Goal: Obtain resource: Download file/media

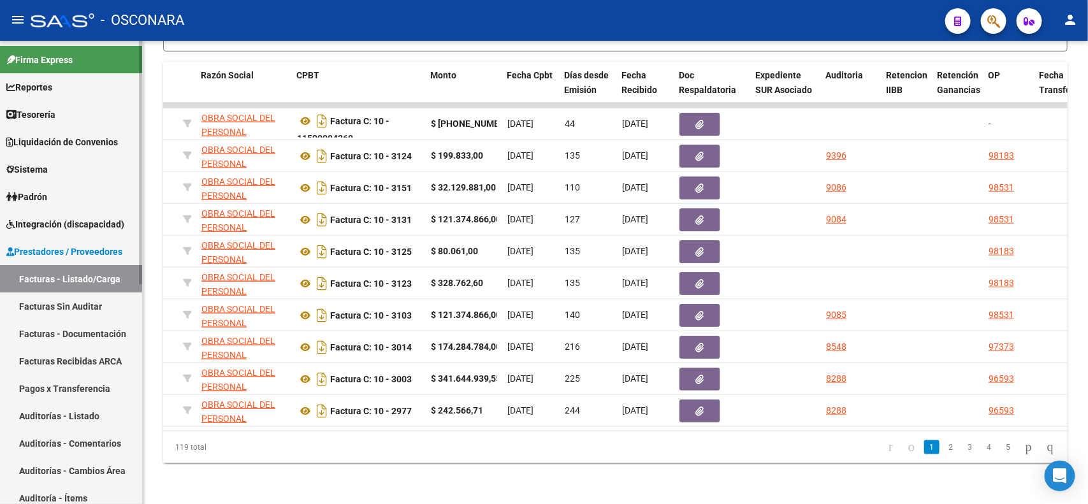
click at [85, 249] on span "Prestadores / Proveedores" at bounding box center [64, 252] width 116 height 14
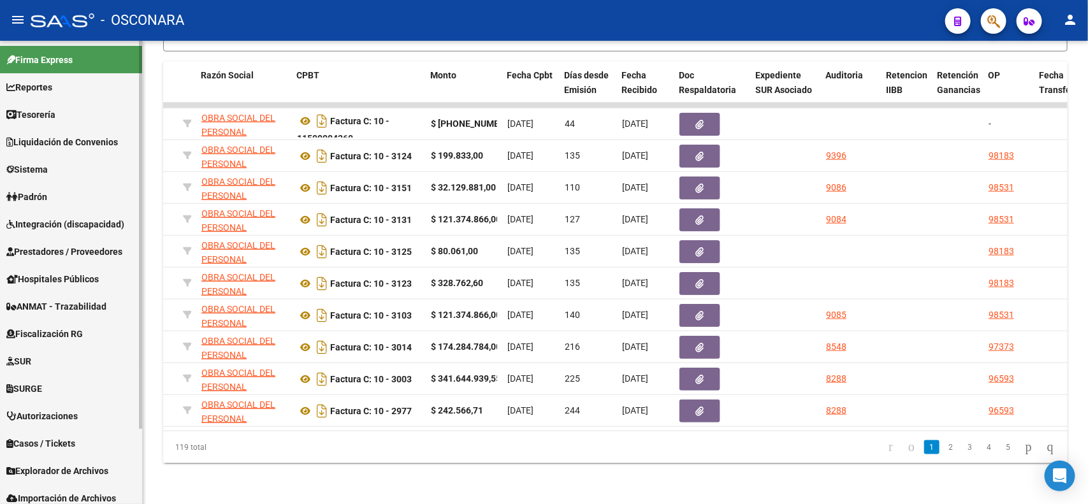
click at [66, 196] on link "Padrón" at bounding box center [71, 196] width 142 height 27
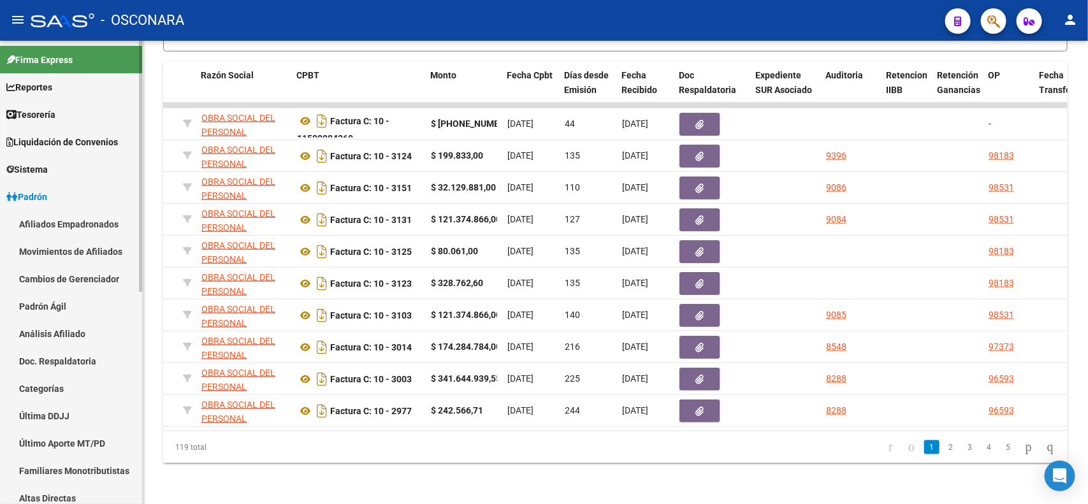
click at [62, 222] on link "Afiliados Empadronados" at bounding box center [71, 223] width 142 height 27
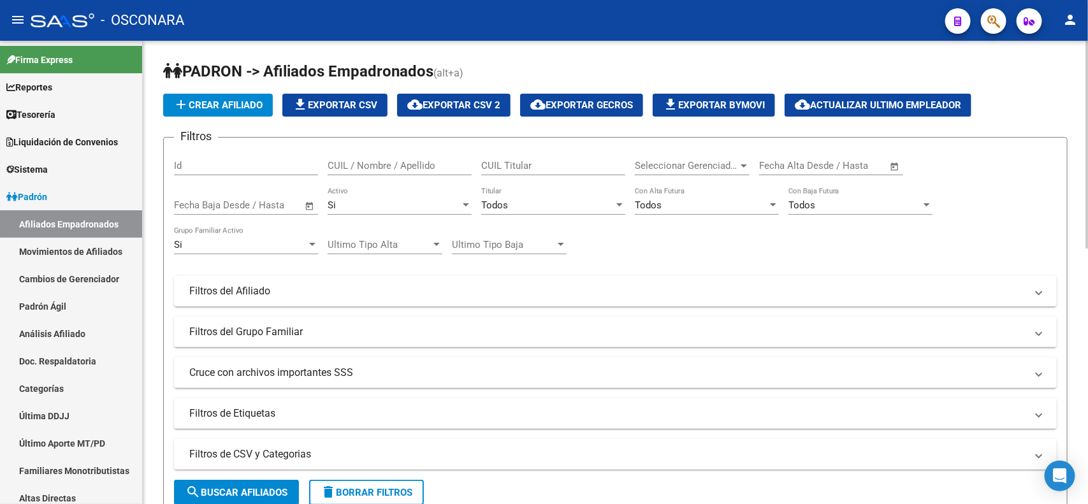
click at [386, 460] on mat-expansion-panel-header "Filtros de CSV y Categorias" at bounding box center [615, 454] width 883 height 31
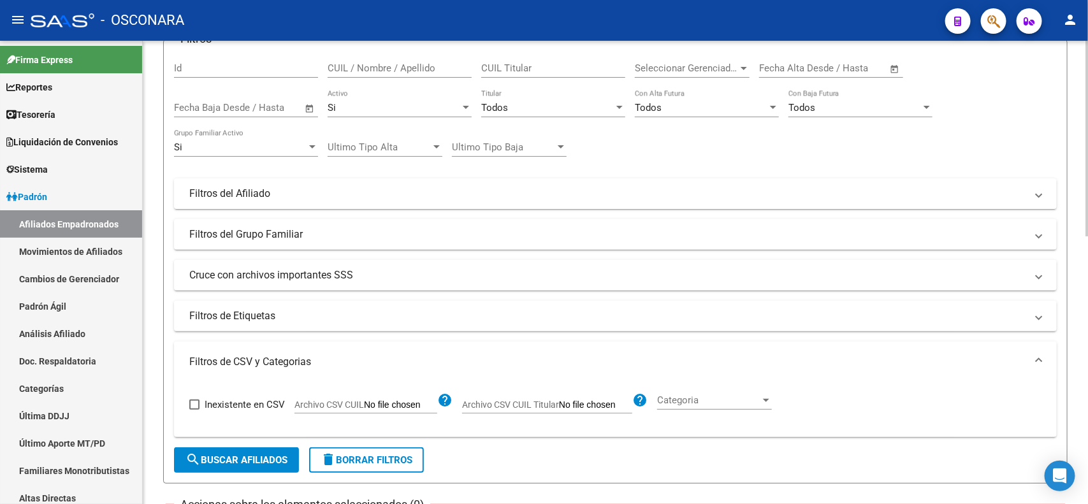
scroll to position [103, 0]
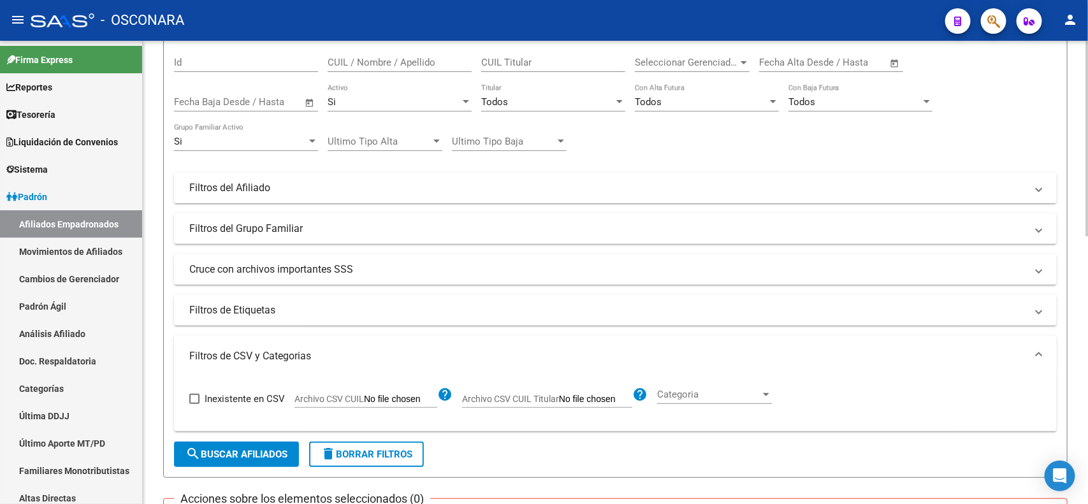
click at [1088, 196] on div at bounding box center [1087, 183] width 3 height 196
click at [362, 396] on span "Archivo CSV CUIL" at bounding box center [329, 399] width 69 height 10
click at [364, 396] on input "Archivo CSV CUIL" at bounding box center [400, 399] width 73 height 11
type input "C:\fakepath\568 GENUINOS PARA PADRON.csv"
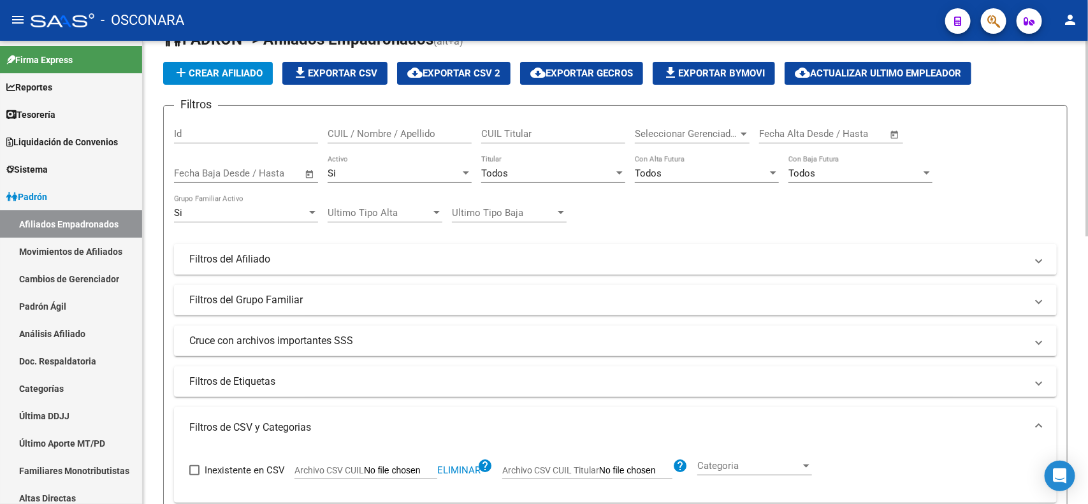
scroll to position [0, 0]
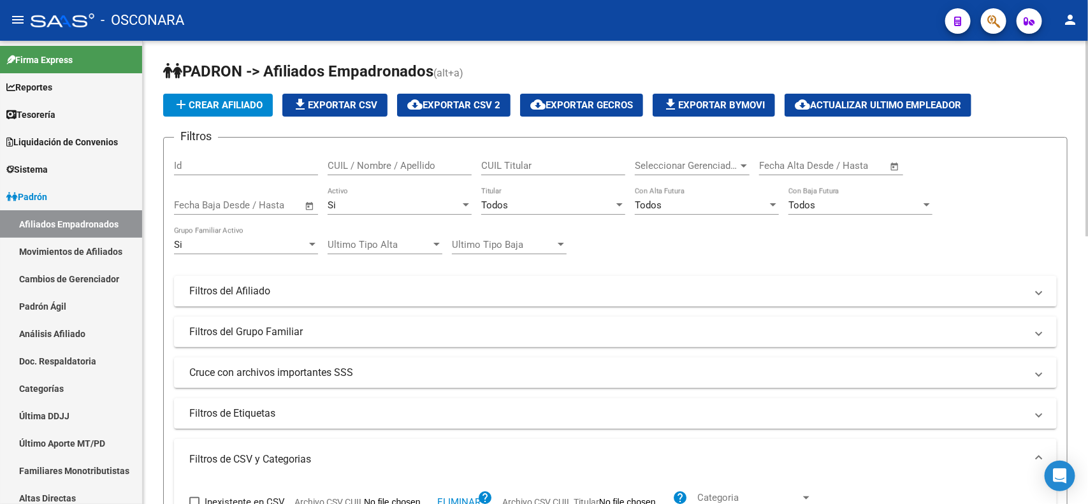
click at [444, 205] on div "Si" at bounding box center [394, 205] width 133 height 11
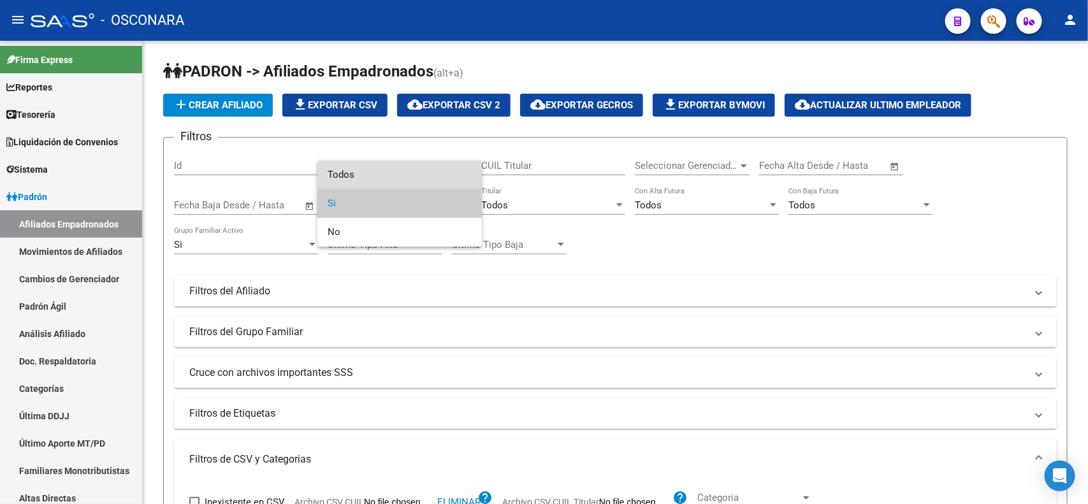
click at [431, 171] on span "Todos" at bounding box center [400, 175] width 144 height 29
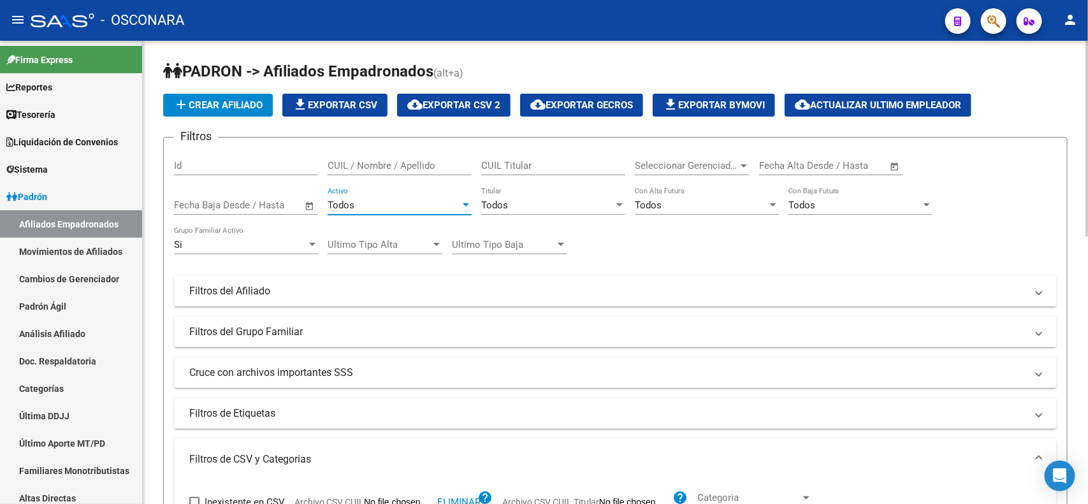
click at [419, 205] on div "Todos" at bounding box center [394, 205] width 133 height 11
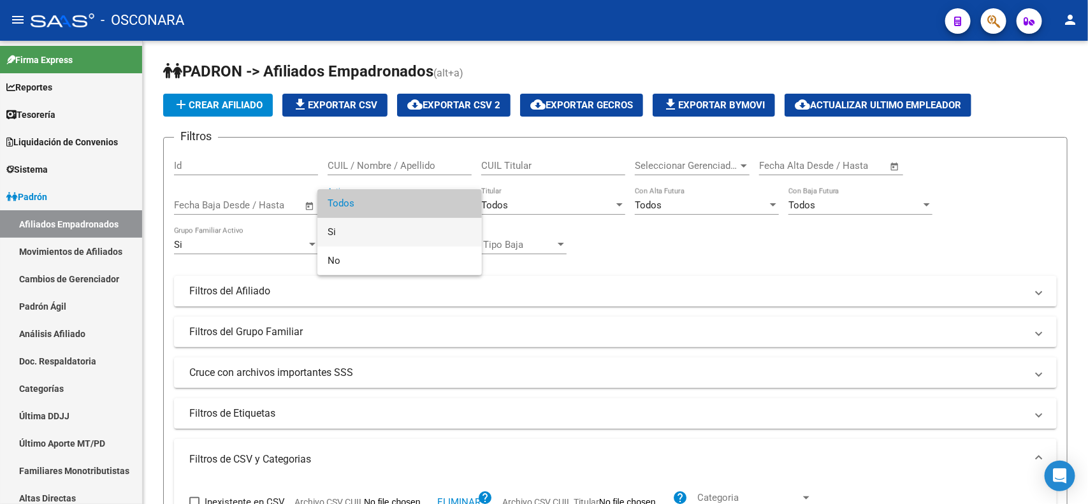
click at [418, 221] on span "Si" at bounding box center [400, 232] width 144 height 29
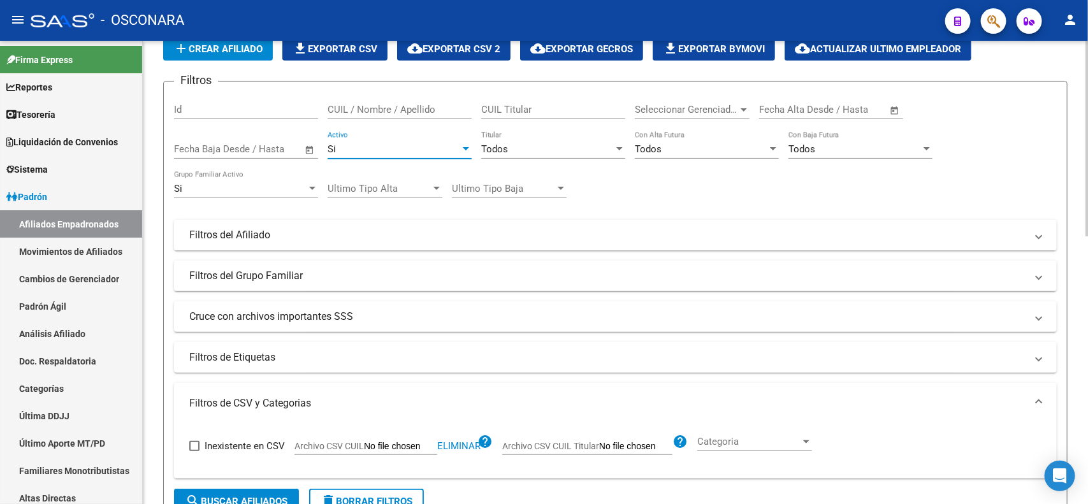
scroll to position [94, 0]
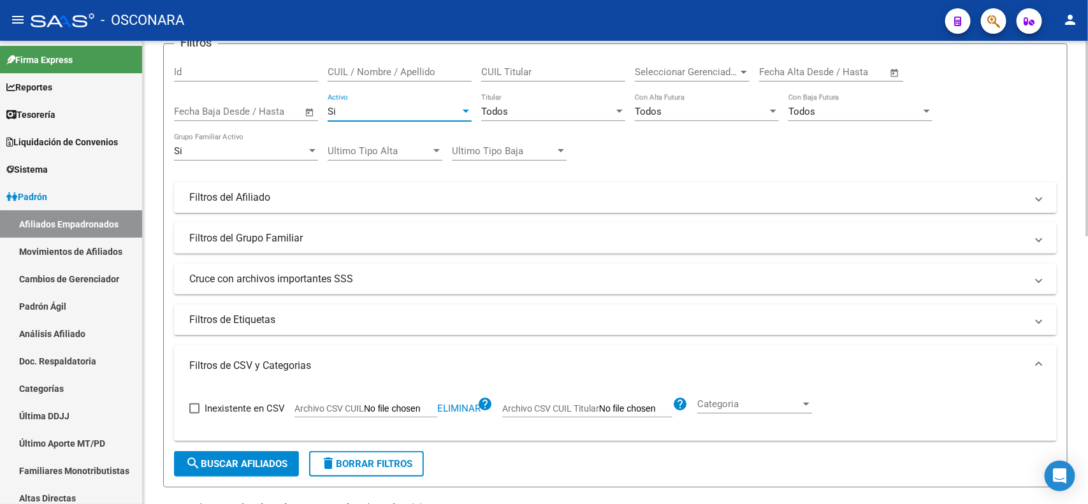
click at [1088, 196] on div at bounding box center [1087, 179] width 3 height 196
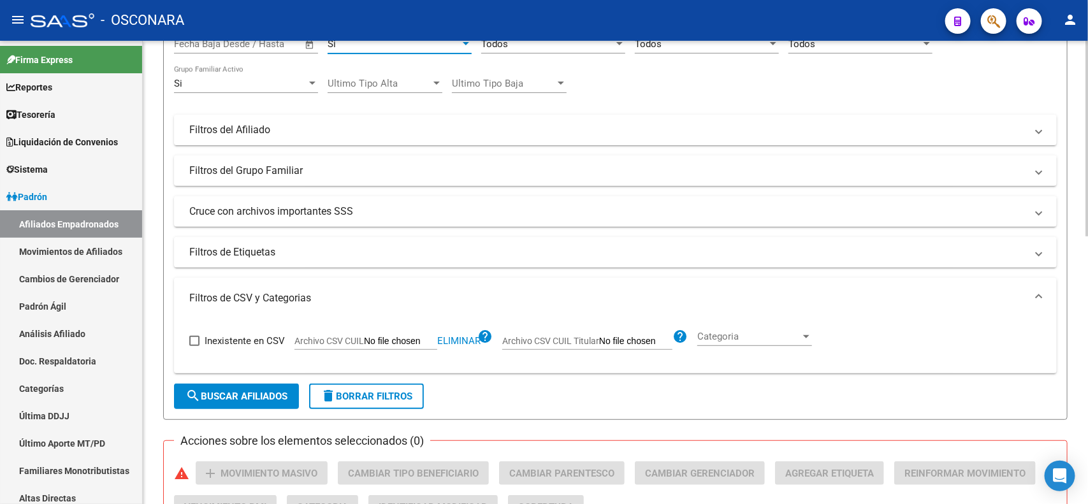
click at [1088, 282] on div at bounding box center [1087, 208] width 3 height 196
click at [240, 400] on button "search Buscar Afiliados" at bounding box center [236, 397] width 125 height 26
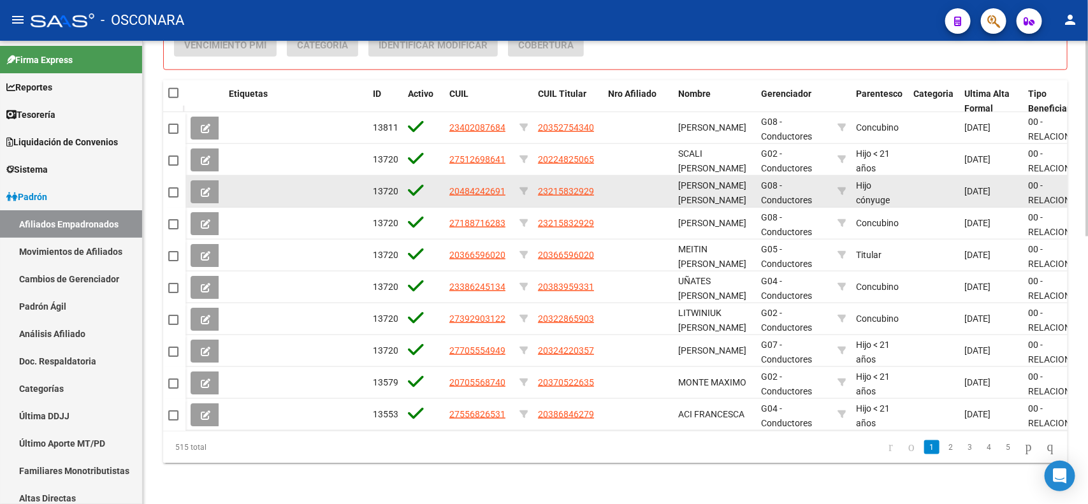
scroll to position [0, 0]
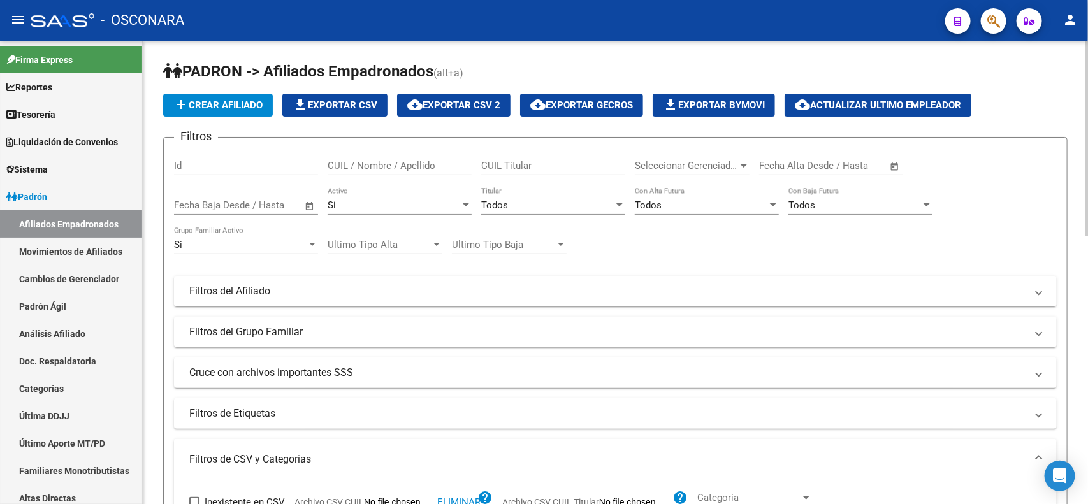
click at [520, 203] on div "Todos" at bounding box center [547, 205] width 133 height 11
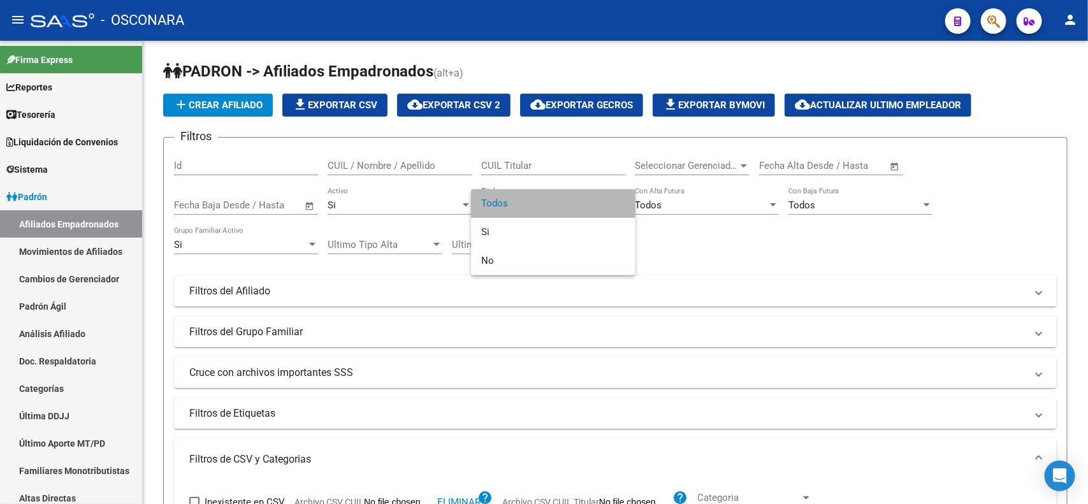
click at [520, 198] on span "Todos" at bounding box center [553, 203] width 144 height 29
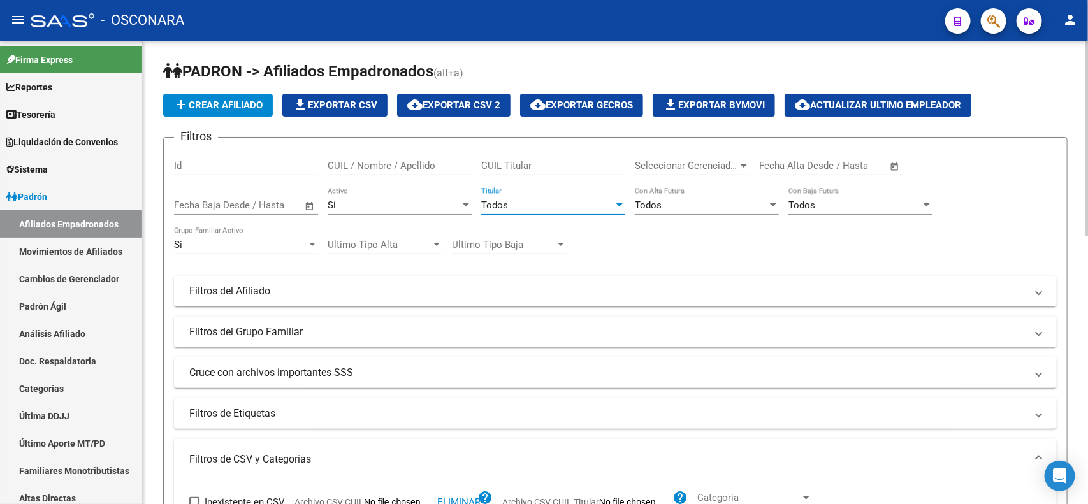
click at [434, 200] on div "Si" at bounding box center [394, 205] width 133 height 11
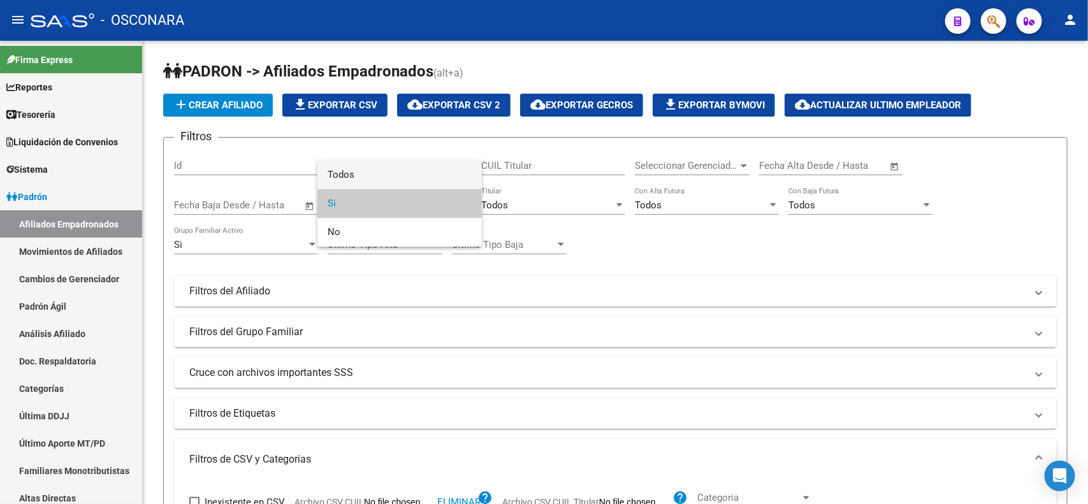
click at [430, 182] on span "Todos" at bounding box center [400, 175] width 144 height 29
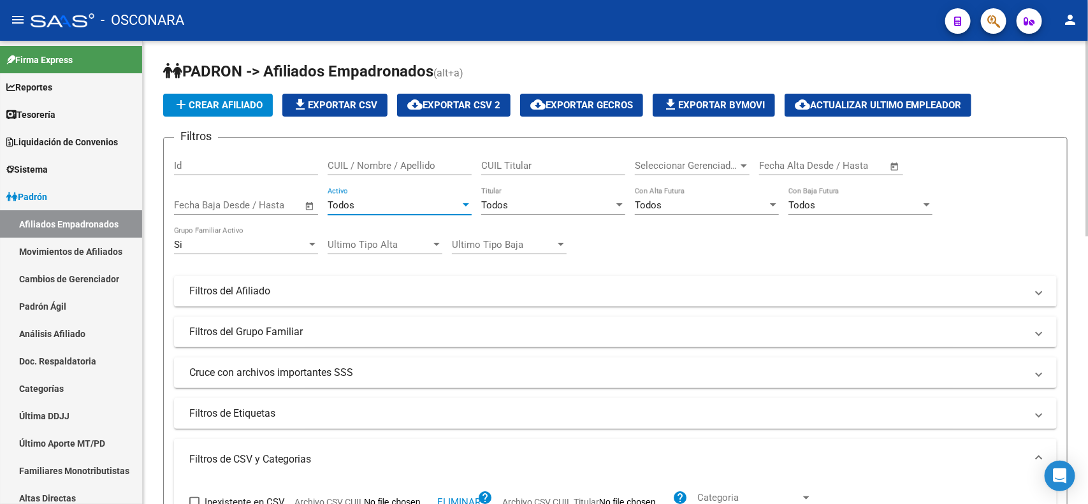
scroll to position [398, 0]
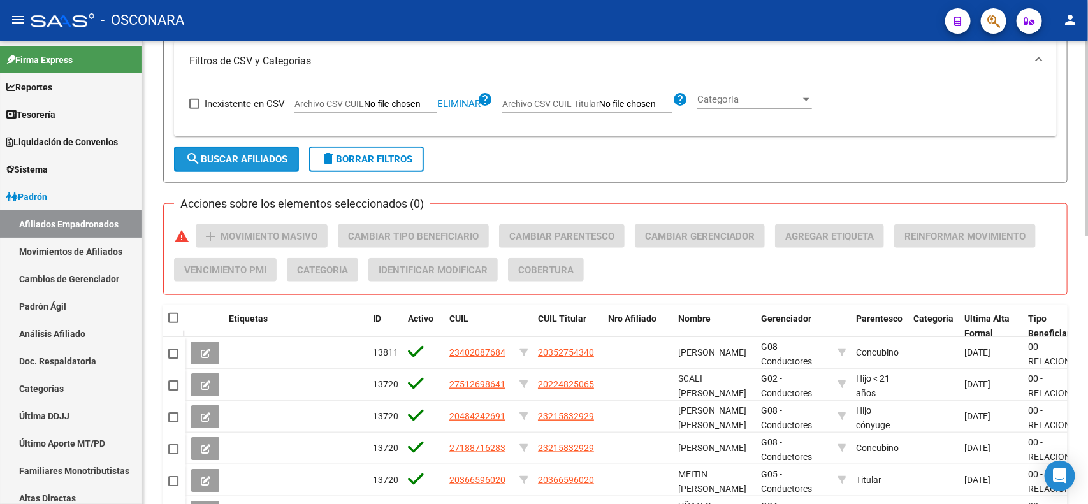
click at [255, 161] on span "search Buscar Afiliados" at bounding box center [237, 159] width 102 height 11
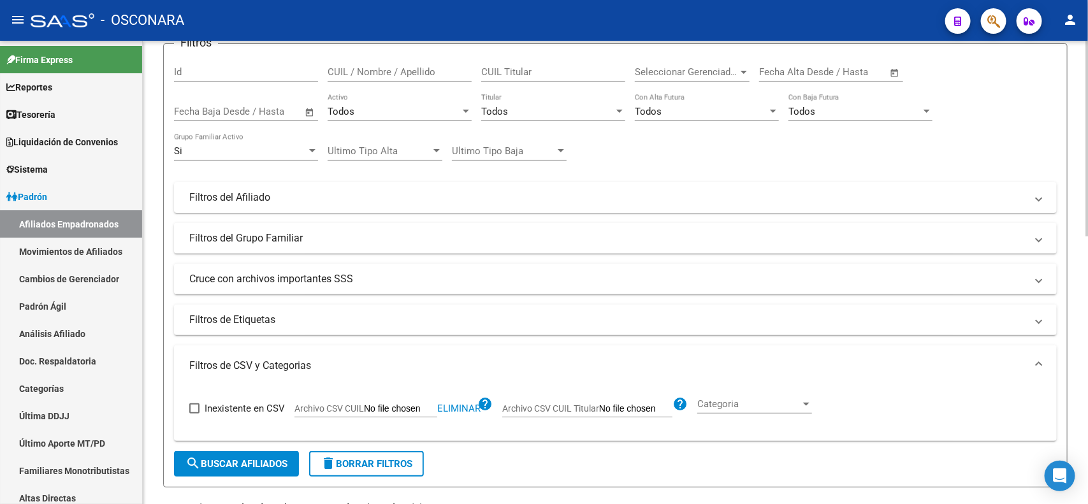
scroll to position [0, 0]
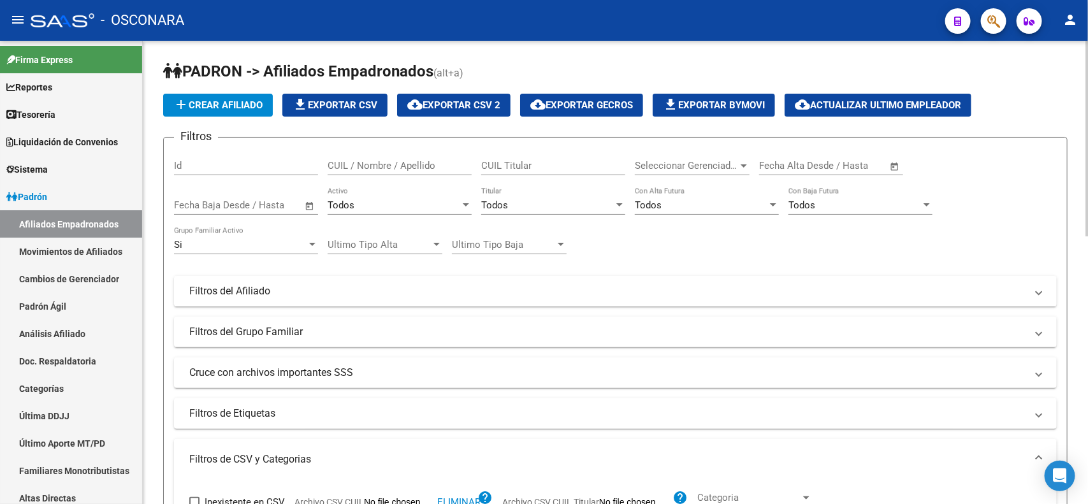
click at [335, 103] on span "file_download Exportar CSV" at bounding box center [335, 104] width 85 height 11
click at [480, 106] on span "cloud_download Exportar CSV 2" at bounding box center [453, 104] width 93 height 11
click at [397, 195] on div "Todos Activo" at bounding box center [400, 200] width 144 height 27
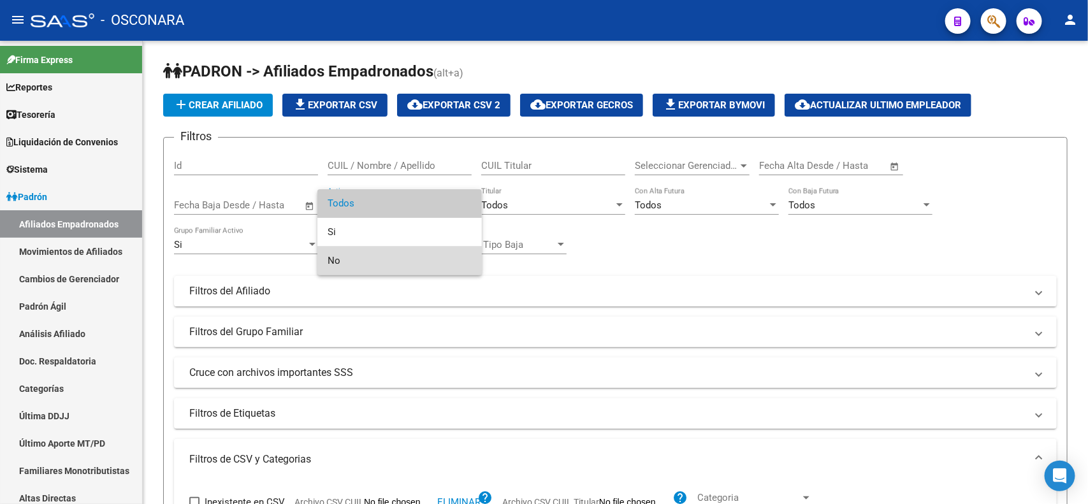
click at [395, 252] on span "No" at bounding box center [400, 261] width 144 height 29
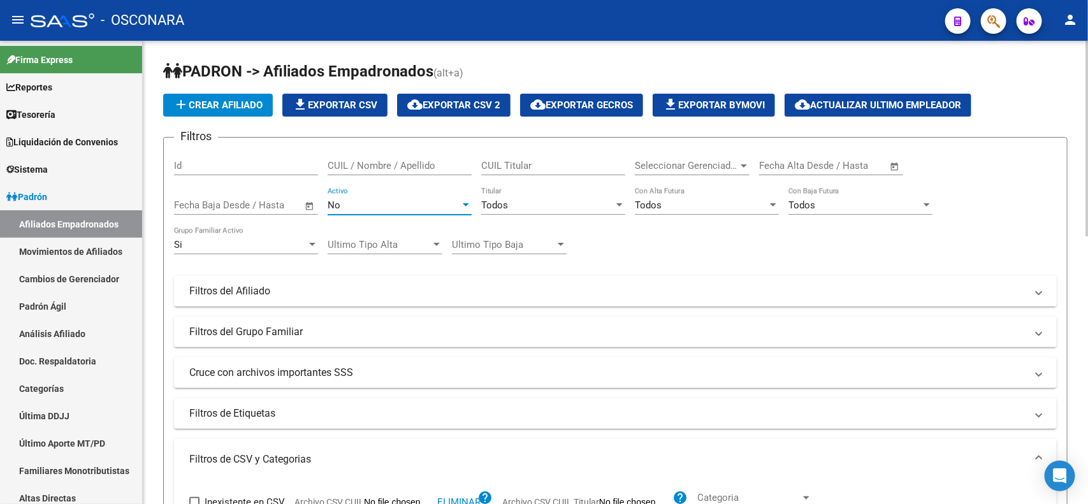
scroll to position [398, 0]
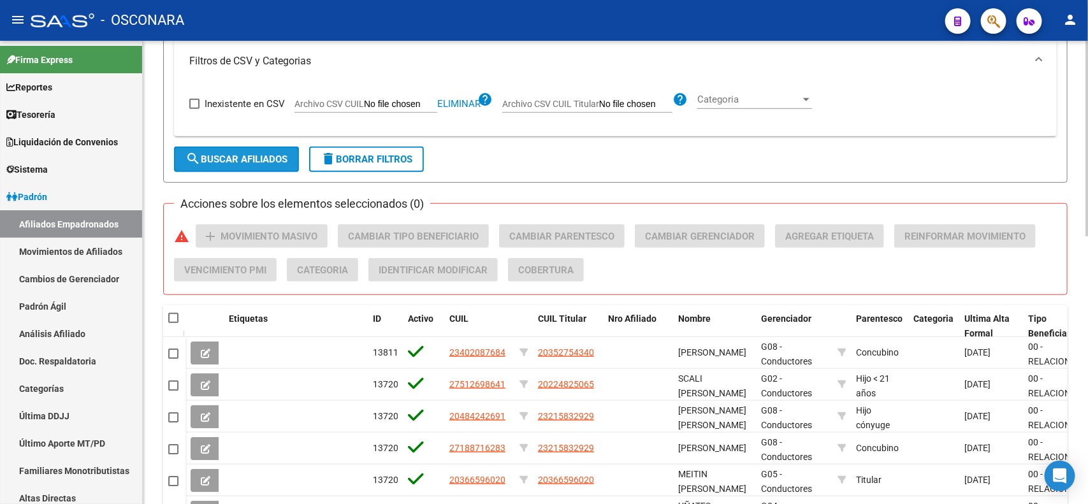
click at [246, 158] on span "search Buscar Afiliados" at bounding box center [237, 159] width 102 height 11
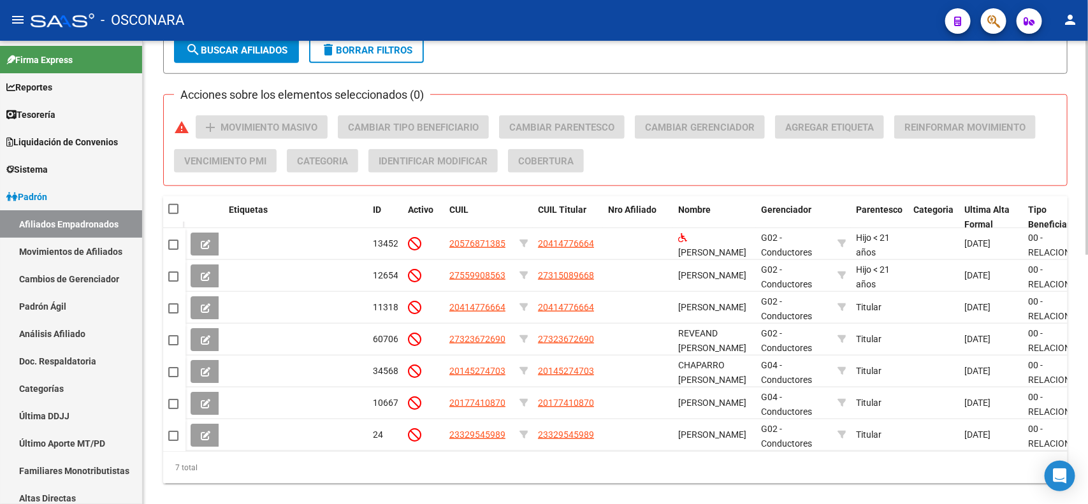
scroll to position [537, 0]
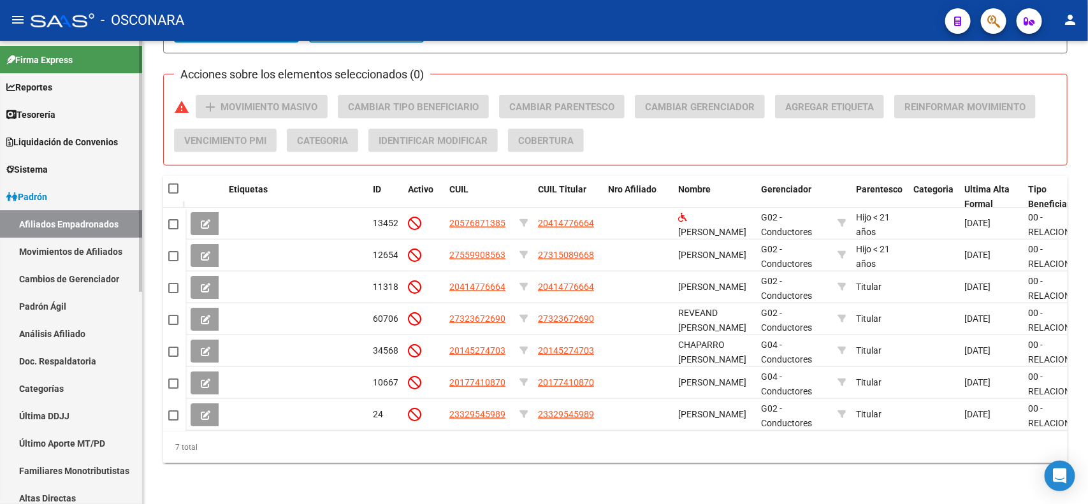
click at [53, 203] on link "Padrón" at bounding box center [71, 196] width 142 height 27
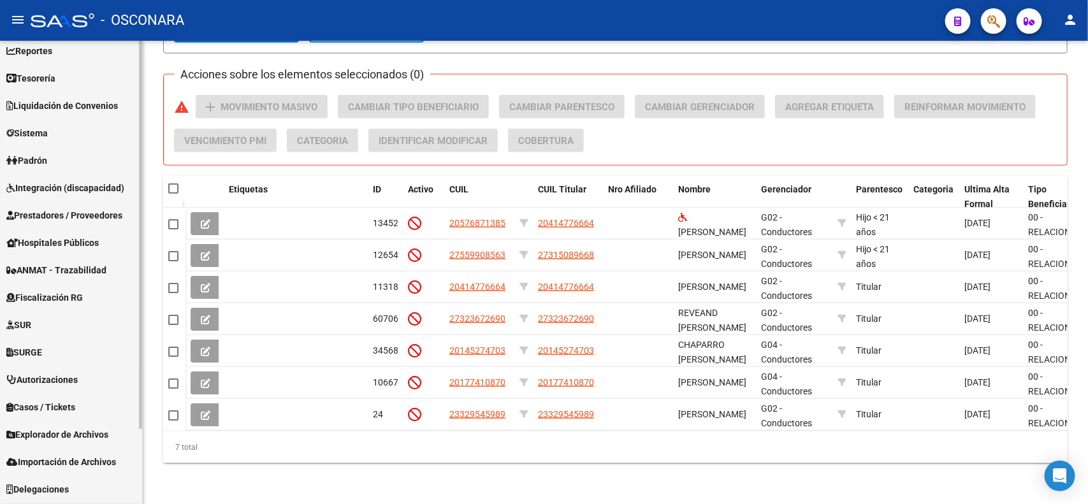
scroll to position [89, 0]
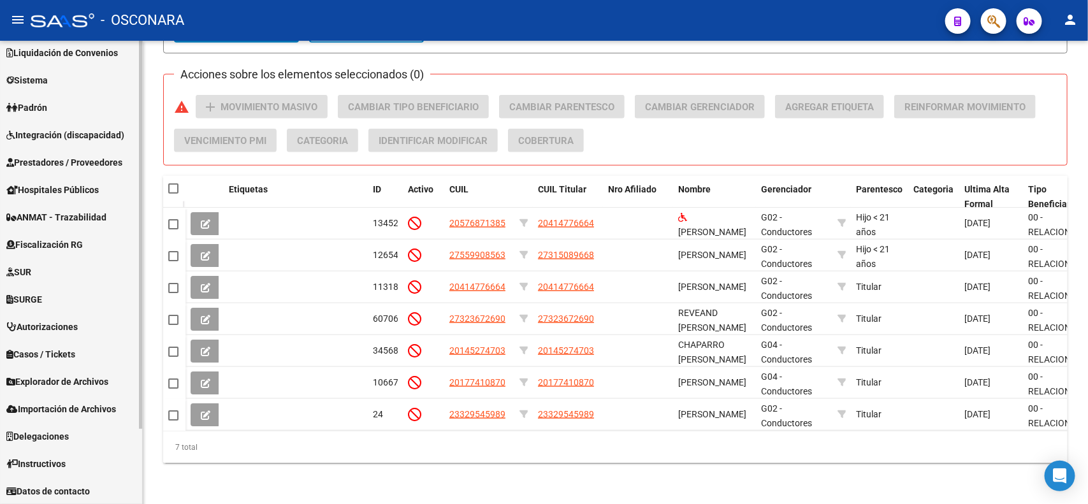
click at [96, 406] on span "Importación de Archivos" at bounding box center [61, 409] width 110 height 14
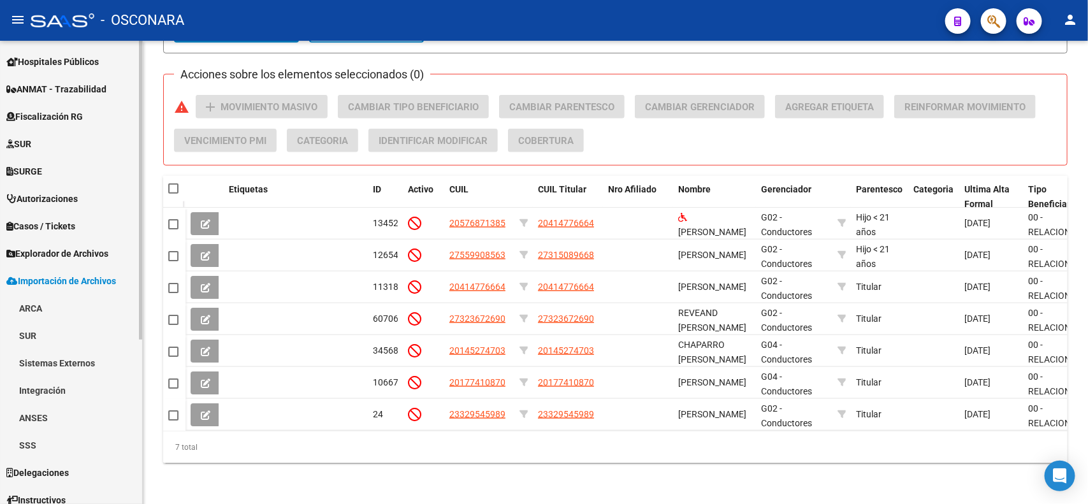
scroll to position [254, 0]
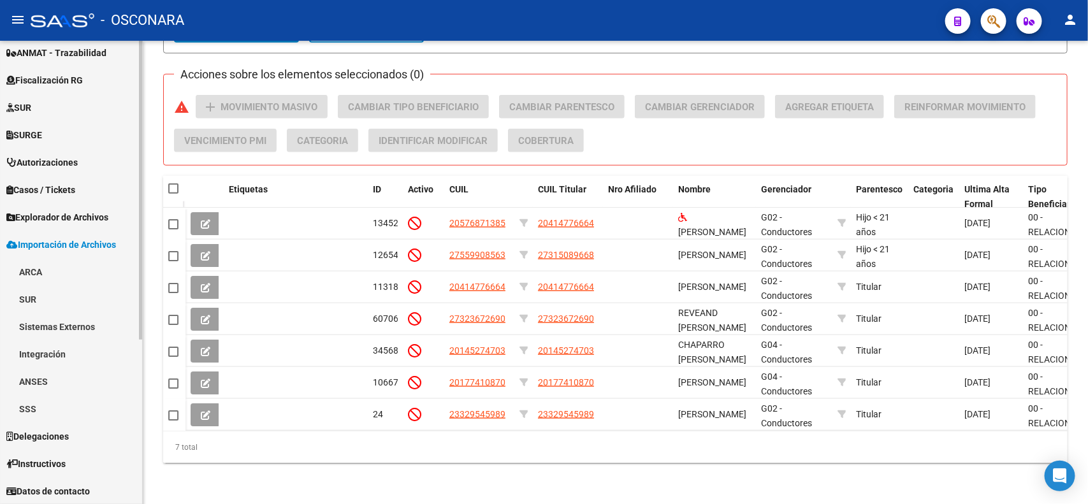
click at [159, 407] on mat-sidenav-container "Firma Express Reportes Tablero de Control Ingresos Percibidos Análisis de todos…" at bounding box center [544, 272] width 1088 height 463
click at [82, 407] on link "SSS" at bounding box center [71, 408] width 142 height 27
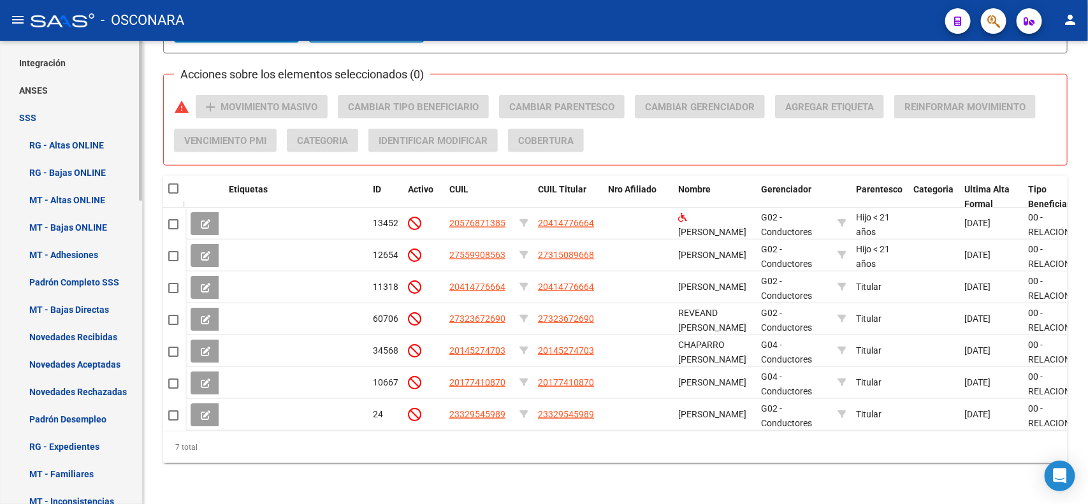
scroll to position [553, 0]
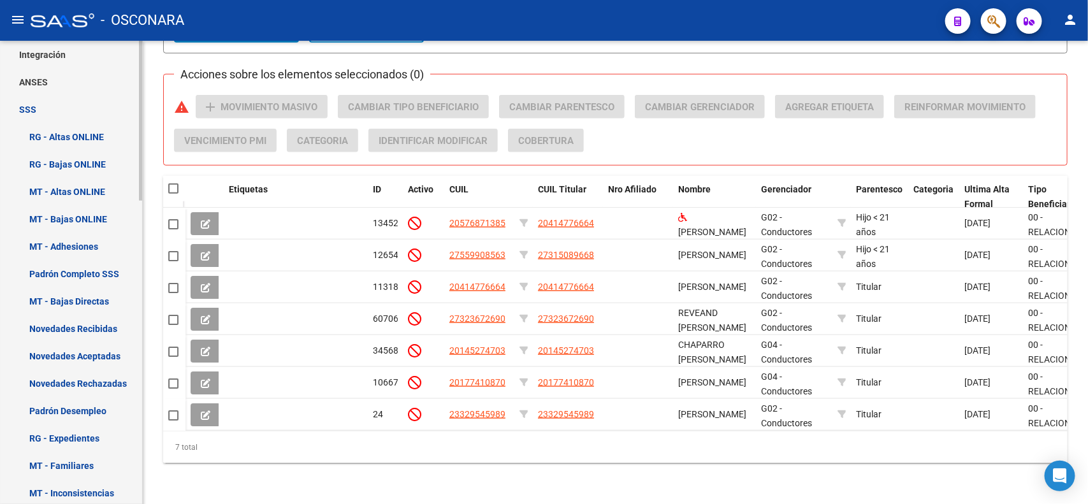
click at [150, 352] on mat-sidenav-container "Firma Express Reportes Tablero de Control Ingresos Percibidos Análisis de todos…" at bounding box center [544, 272] width 1088 height 463
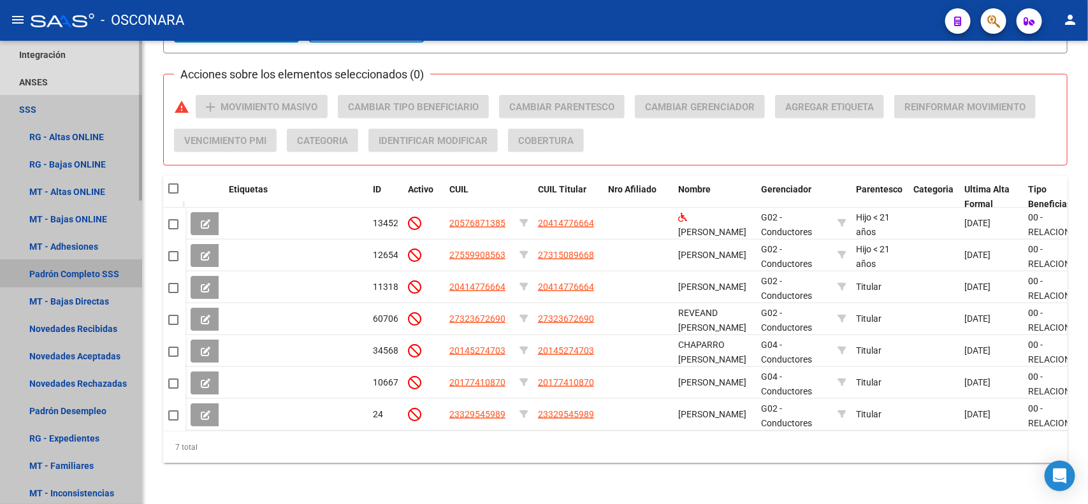
click at [115, 275] on link "Padrón Completo SSS" at bounding box center [71, 273] width 142 height 27
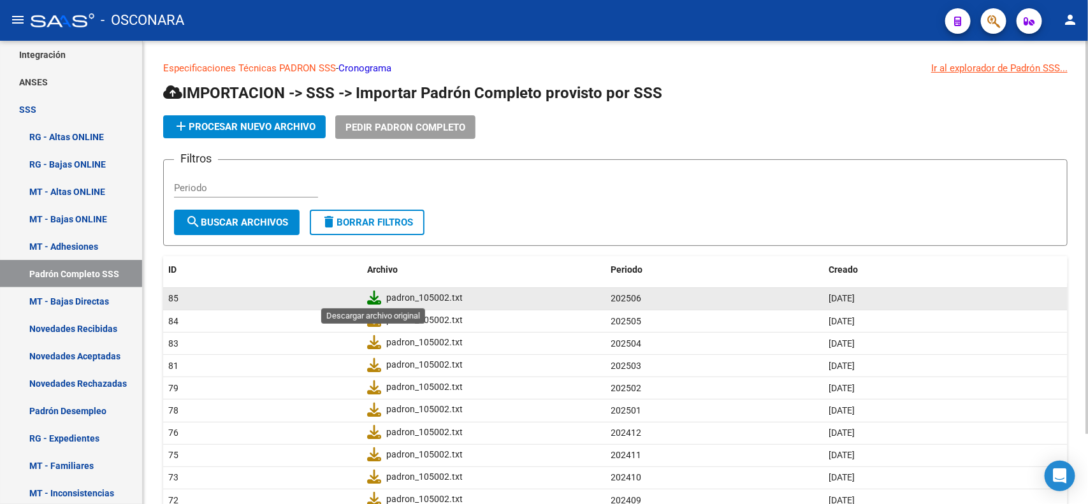
click at [370, 295] on icon at bounding box center [374, 298] width 14 height 14
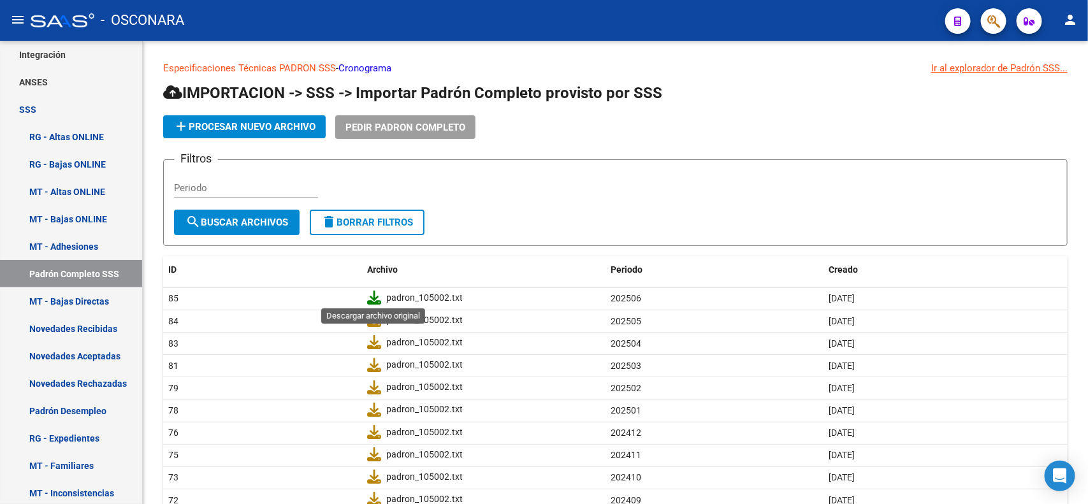
click at [373, 291] on icon at bounding box center [374, 298] width 14 height 14
